Goal: Check status

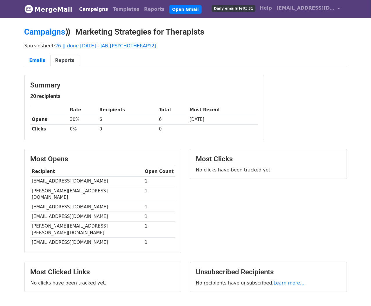
drag, startPoint x: 130, startPoint y: 227, endPoint x: 127, endPoint y: 224, distance: 4.2
click at [130, 238] on td "[EMAIL_ADDRESS][DOMAIN_NAME]" at bounding box center [87, 243] width 113 height 10
click at [83, 10] on link "Campaigns" at bounding box center [93, 9] width 33 height 12
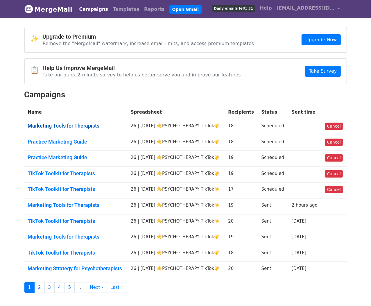
click at [80, 123] on link "Marketing Tools for Therapists" at bounding box center [76, 126] width 96 height 6
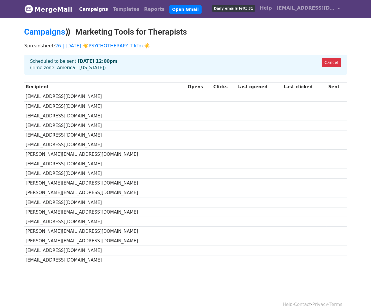
click at [89, 9] on link "Campaigns" at bounding box center [93, 9] width 33 height 12
